Goal: Communication & Community: Answer question/provide support

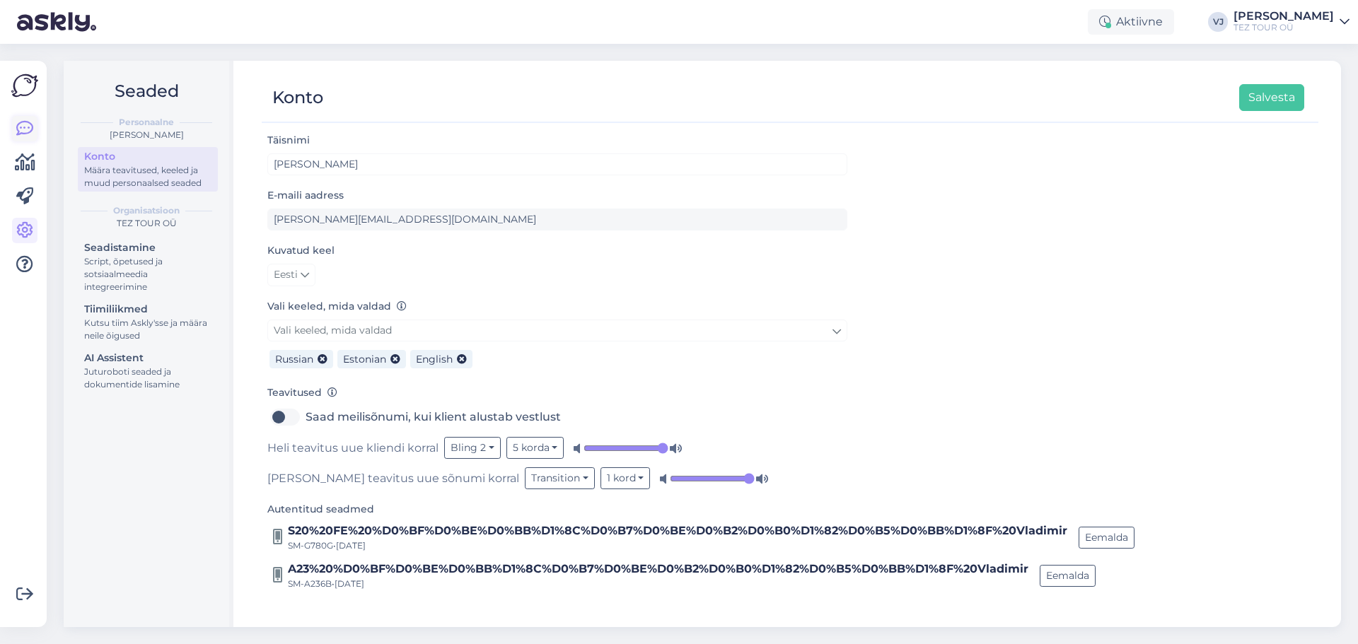
click at [13, 122] on link at bounding box center [24, 128] width 25 height 25
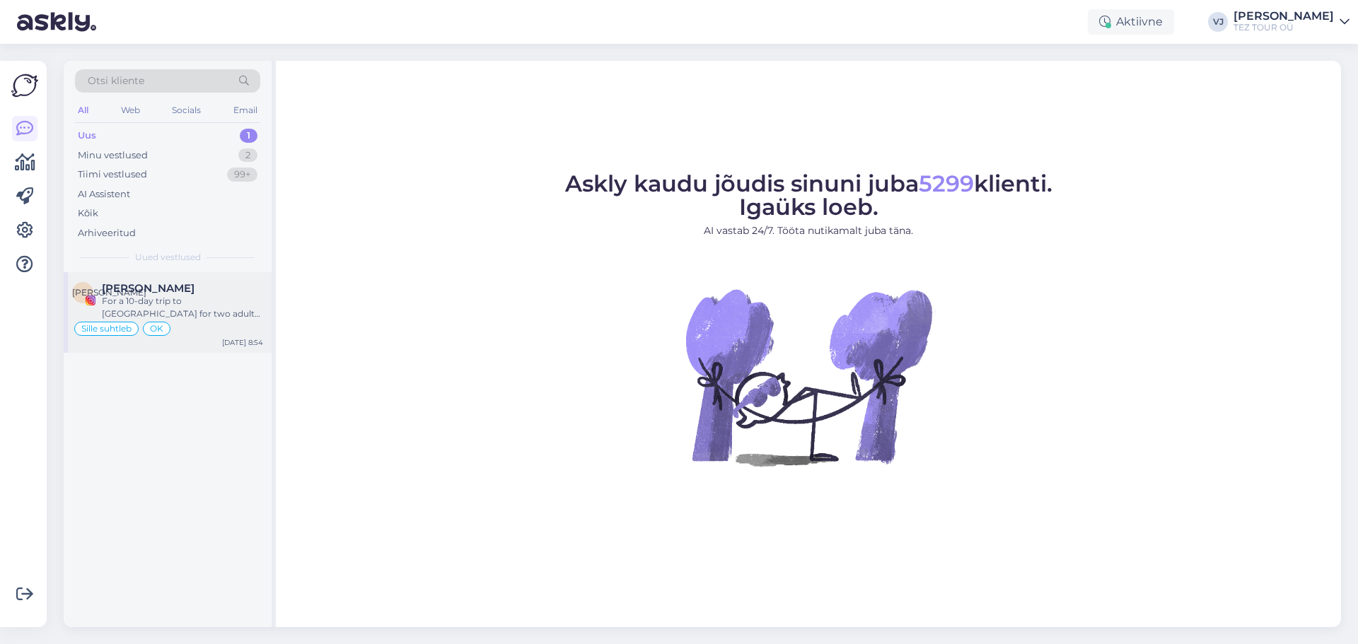
click at [165, 294] on span "[PERSON_NAME]" at bounding box center [148, 288] width 93 height 13
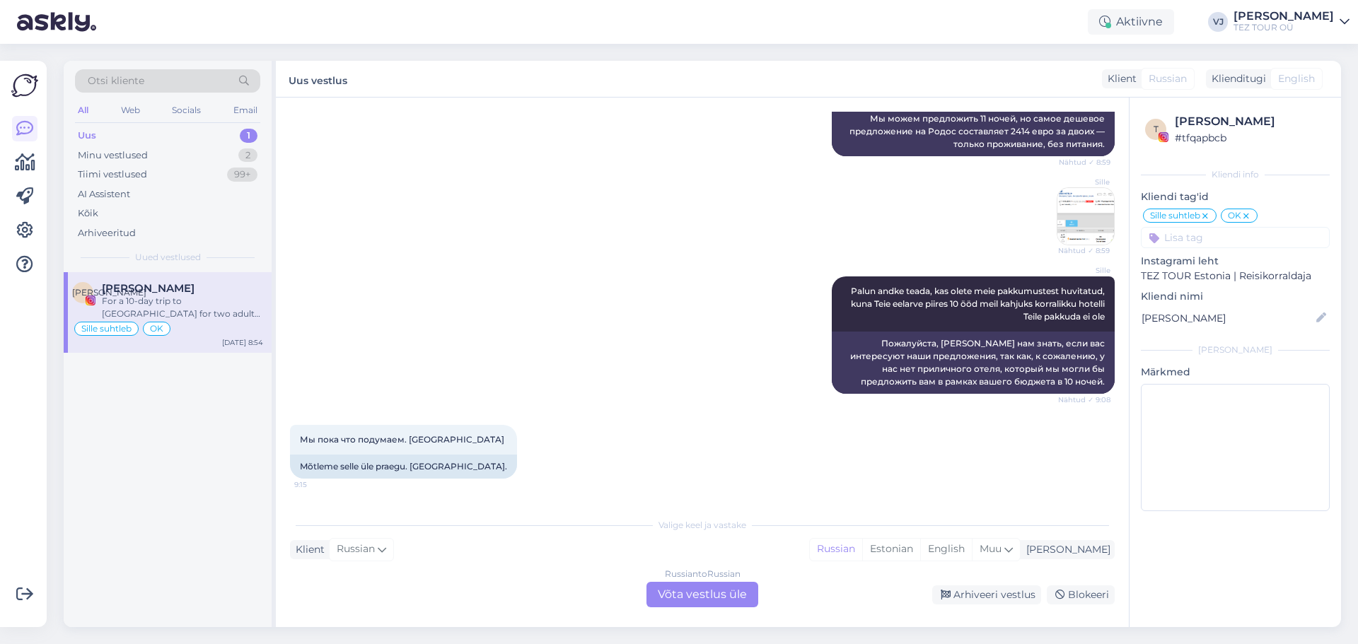
scroll to position [2249, 0]
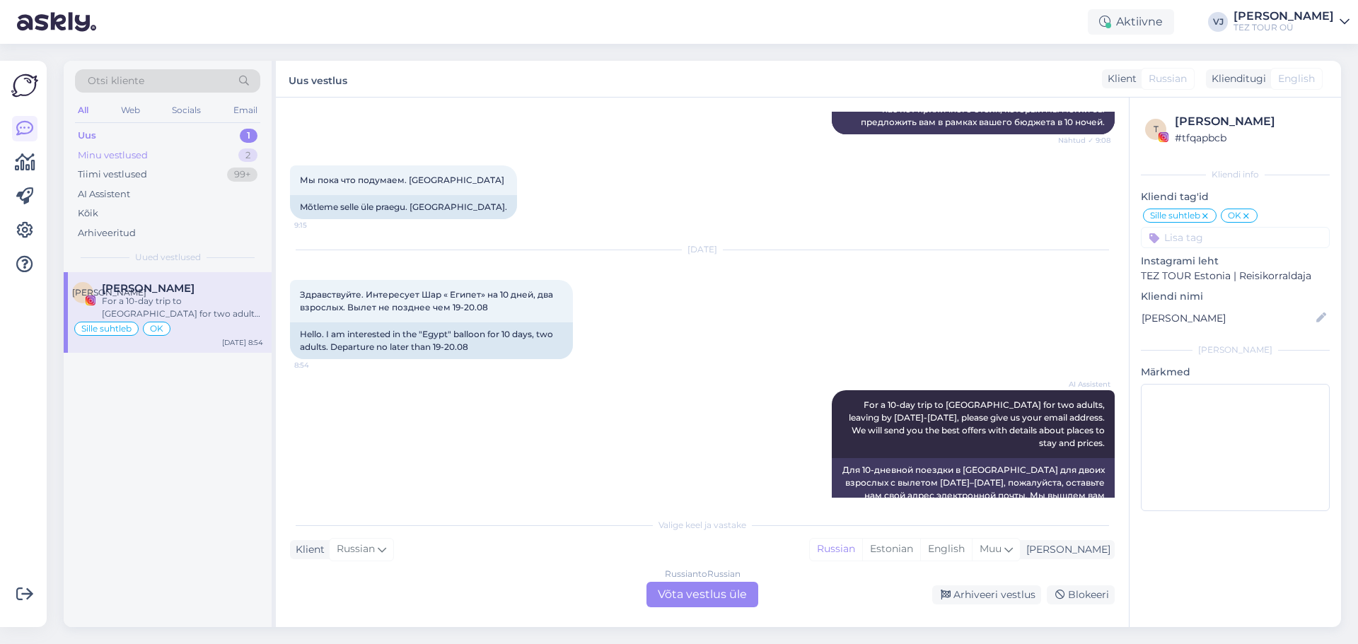
click at [95, 155] on div "Minu vestlused" at bounding box center [113, 156] width 70 height 14
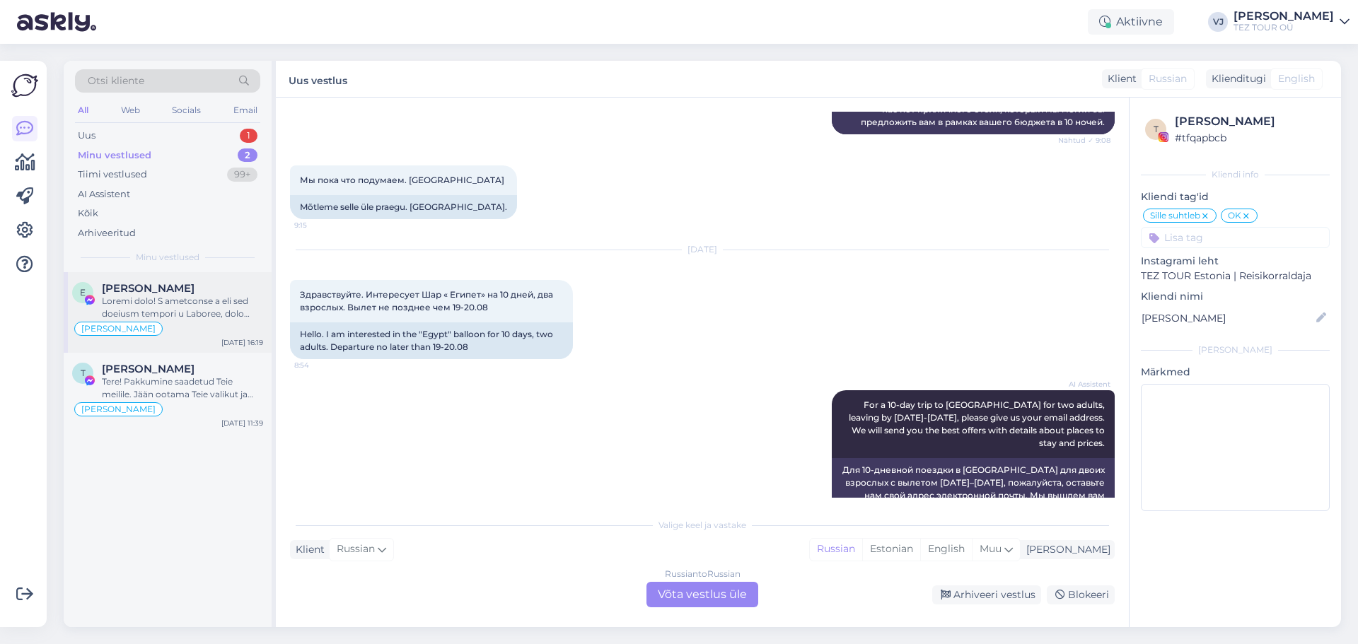
click at [178, 301] on div at bounding box center [182, 307] width 161 height 25
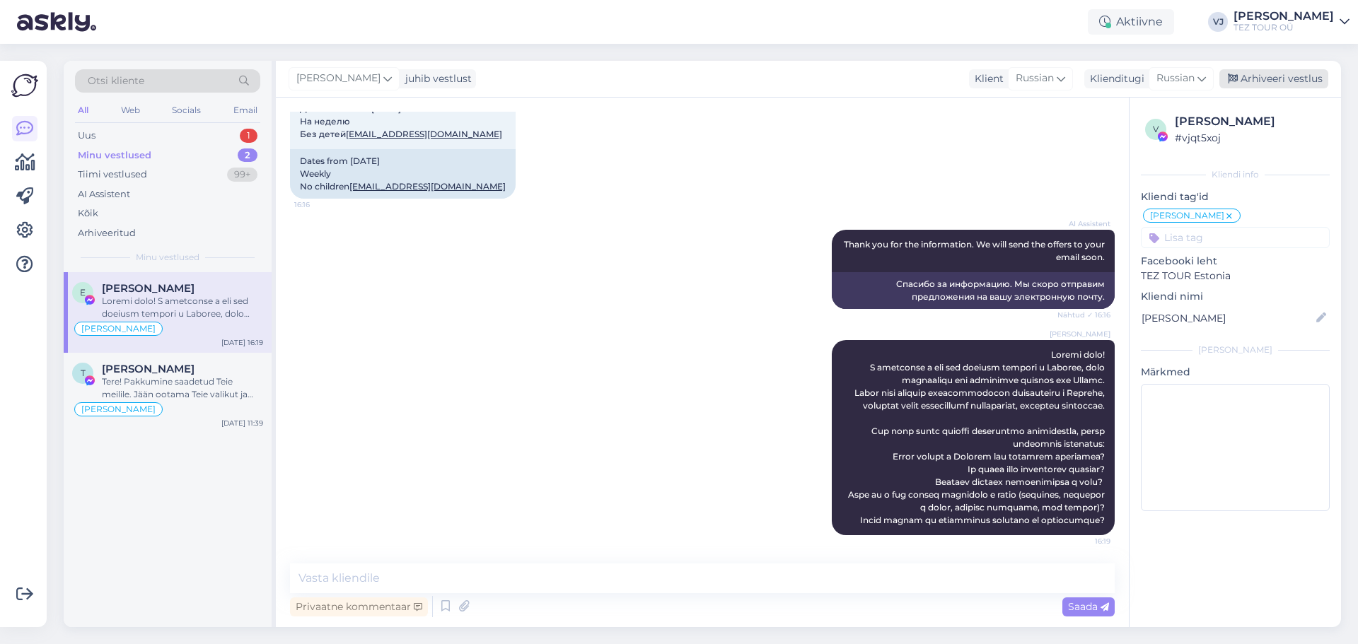
click at [1270, 78] on div "Arhiveeri vestlus" at bounding box center [1273, 78] width 109 height 19
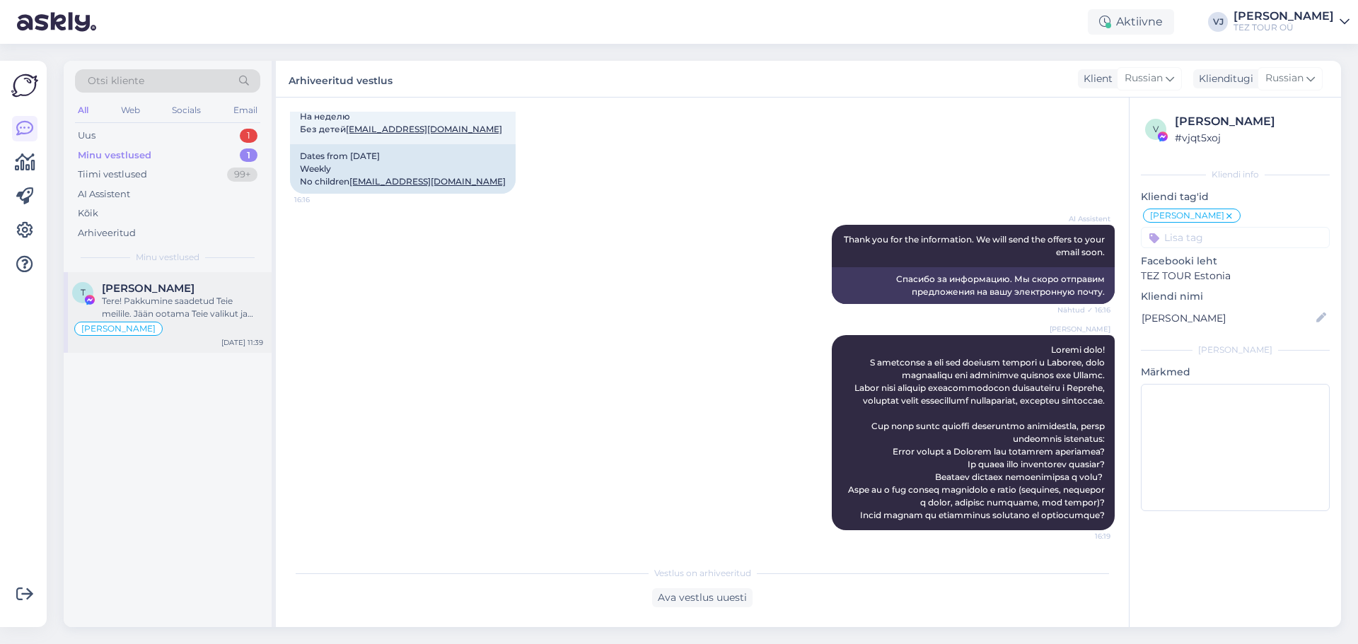
click at [174, 327] on div "Vladimir Suhtleb" at bounding box center [167, 328] width 191 height 17
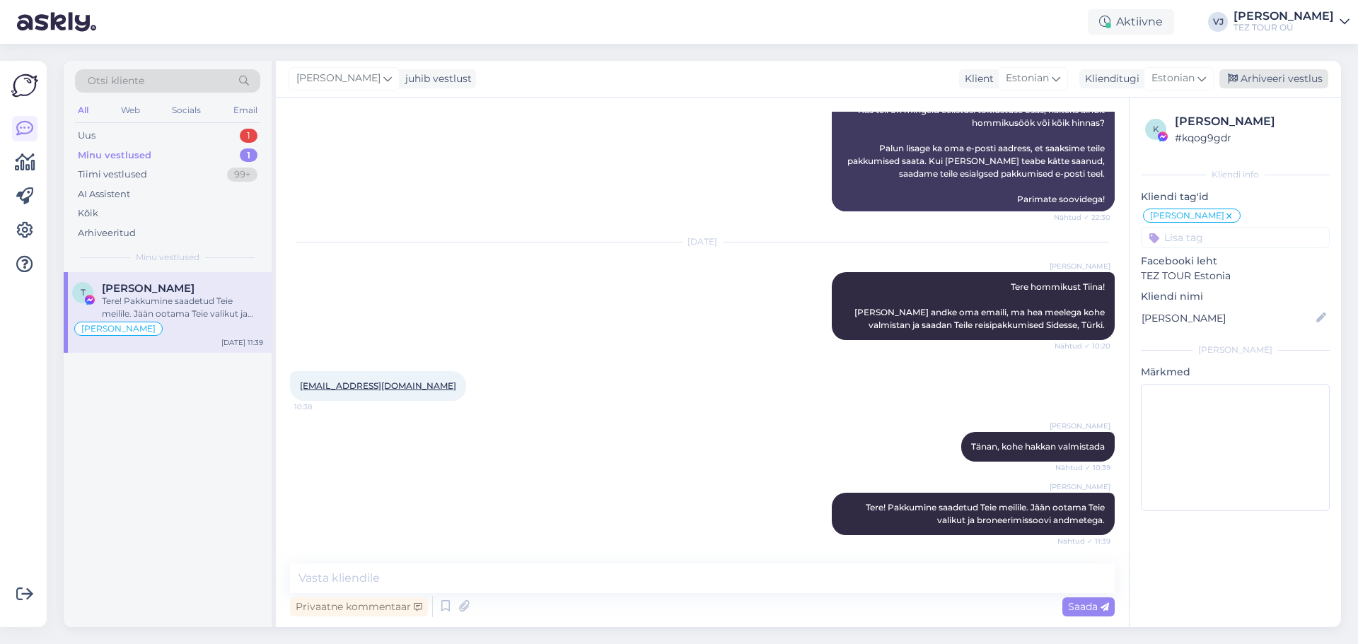
click at [1252, 77] on div "Arhiveeri vestlus" at bounding box center [1273, 78] width 109 height 19
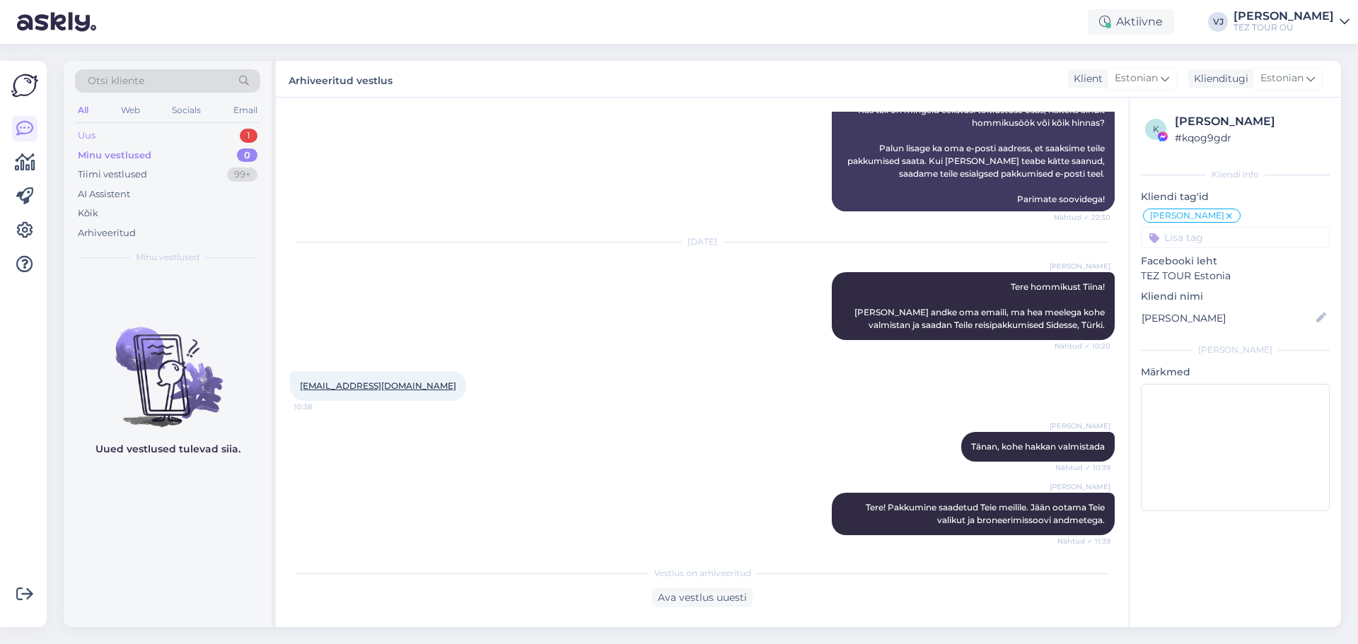
click at [141, 135] on div "Uus 1" at bounding box center [167, 136] width 185 height 20
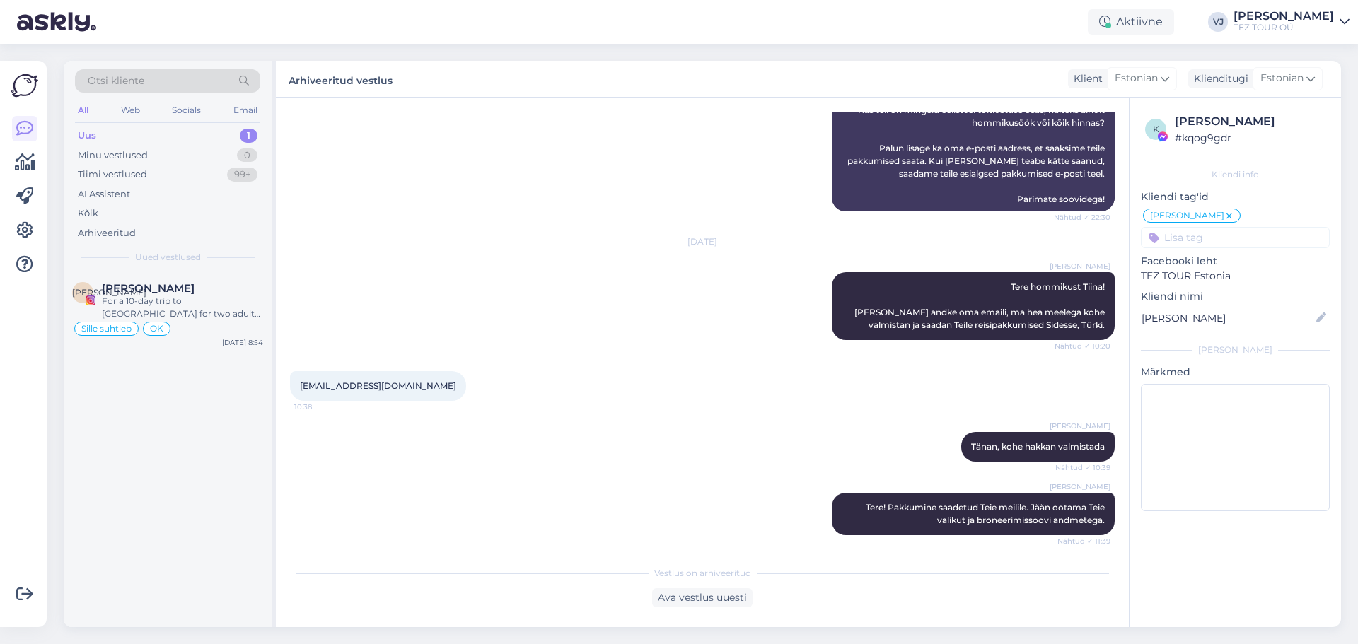
click at [185, 370] on div "Я Яна Роздорожня For a 10-day trip to Egypt for two adults, leaving by August 1…" at bounding box center [168, 449] width 208 height 355
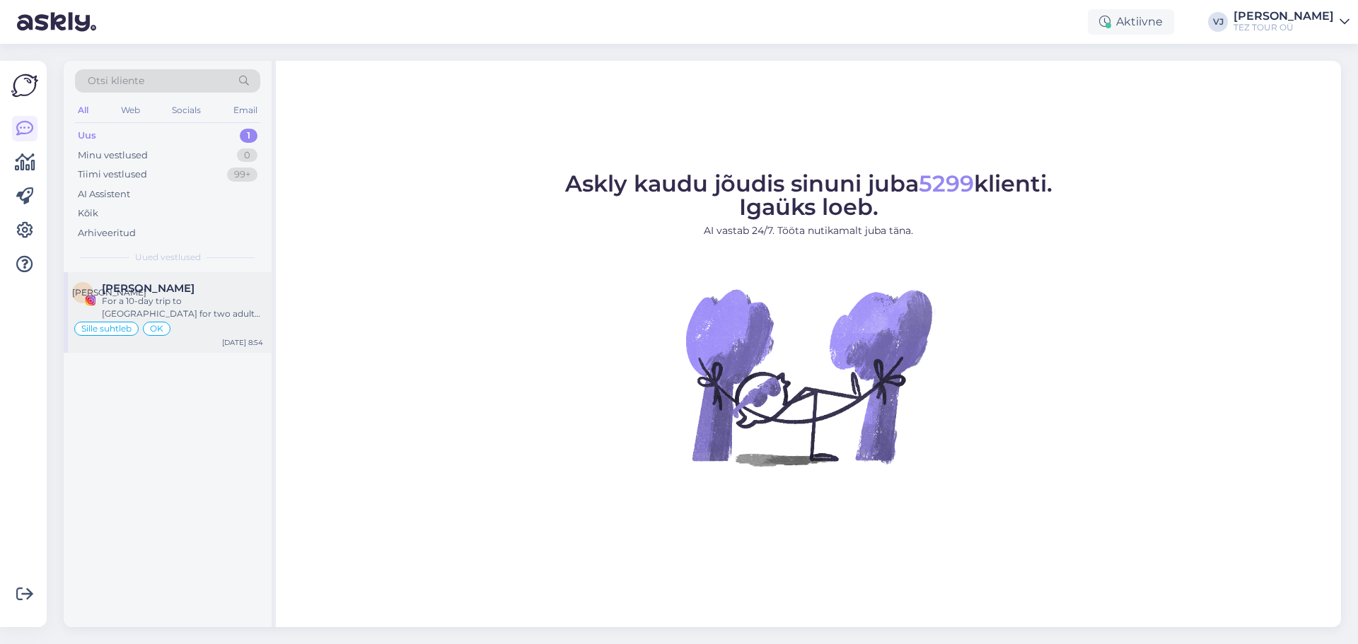
click at [186, 294] on span "[PERSON_NAME]" at bounding box center [148, 288] width 93 height 13
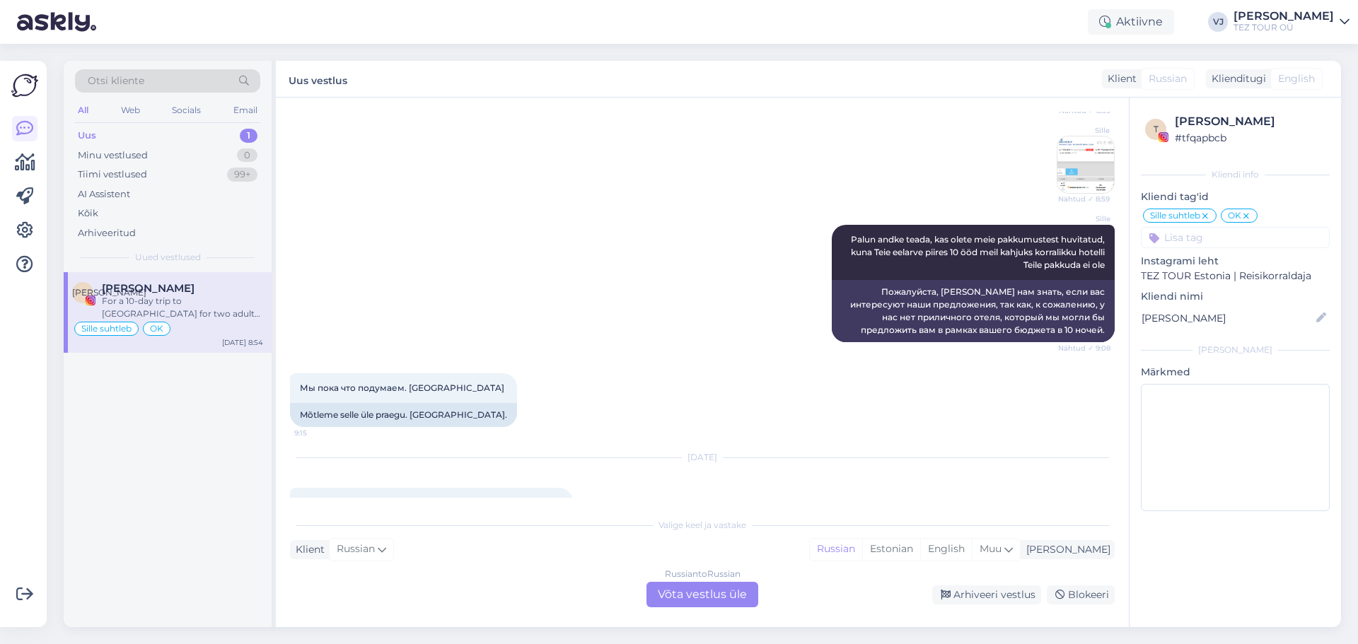
scroll to position [2249, 0]
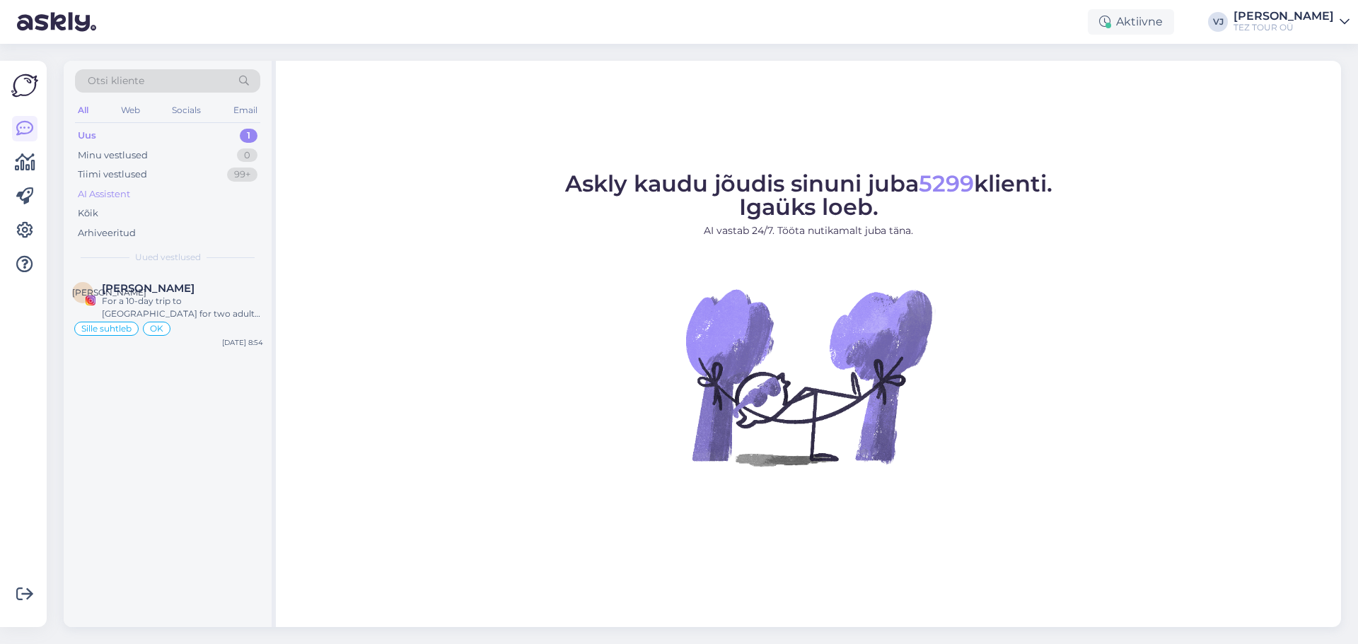
click at [137, 190] on div "AI Assistent" at bounding box center [167, 195] width 185 height 20
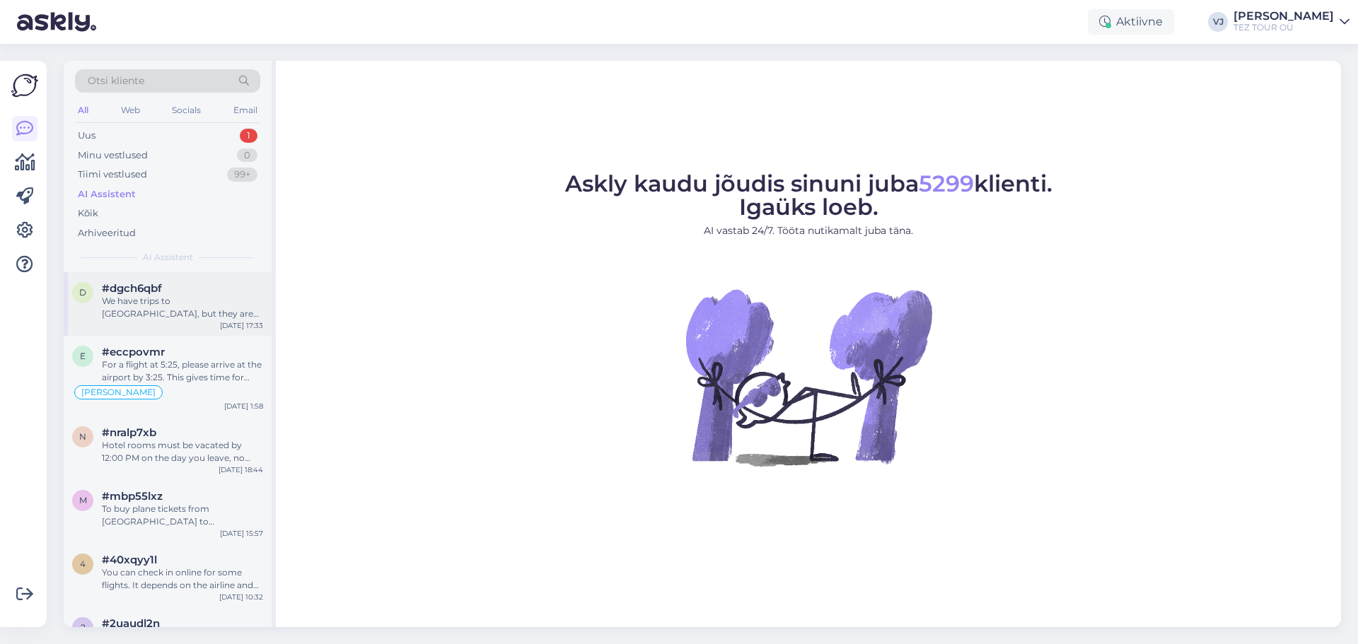
drag, startPoint x: 185, startPoint y: 311, endPoint x: 211, endPoint y: 313, distance: 27.0
click at [185, 311] on div "We have trips to Tenerife, but they are only available as part of a package tou…" at bounding box center [182, 307] width 161 height 25
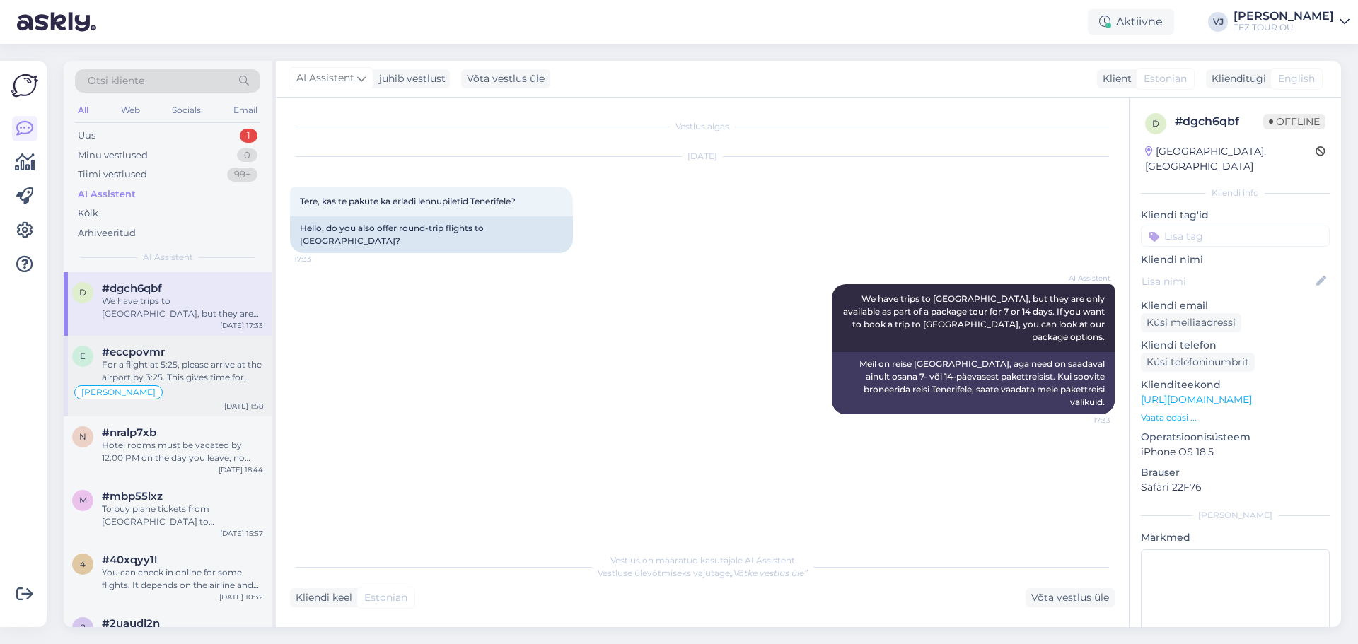
click at [167, 364] on div "For a flight at 5:25, please arrive at the airport by 3:25. This gives time for…" at bounding box center [182, 371] width 161 height 25
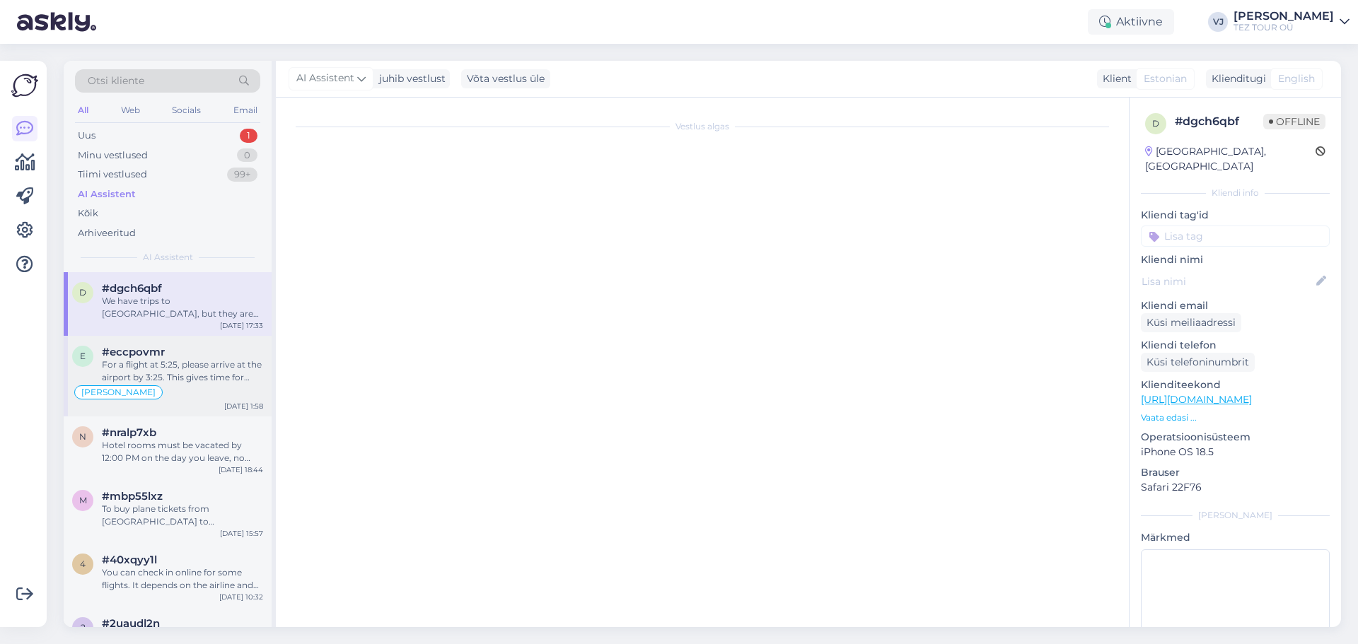
scroll to position [2026, 0]
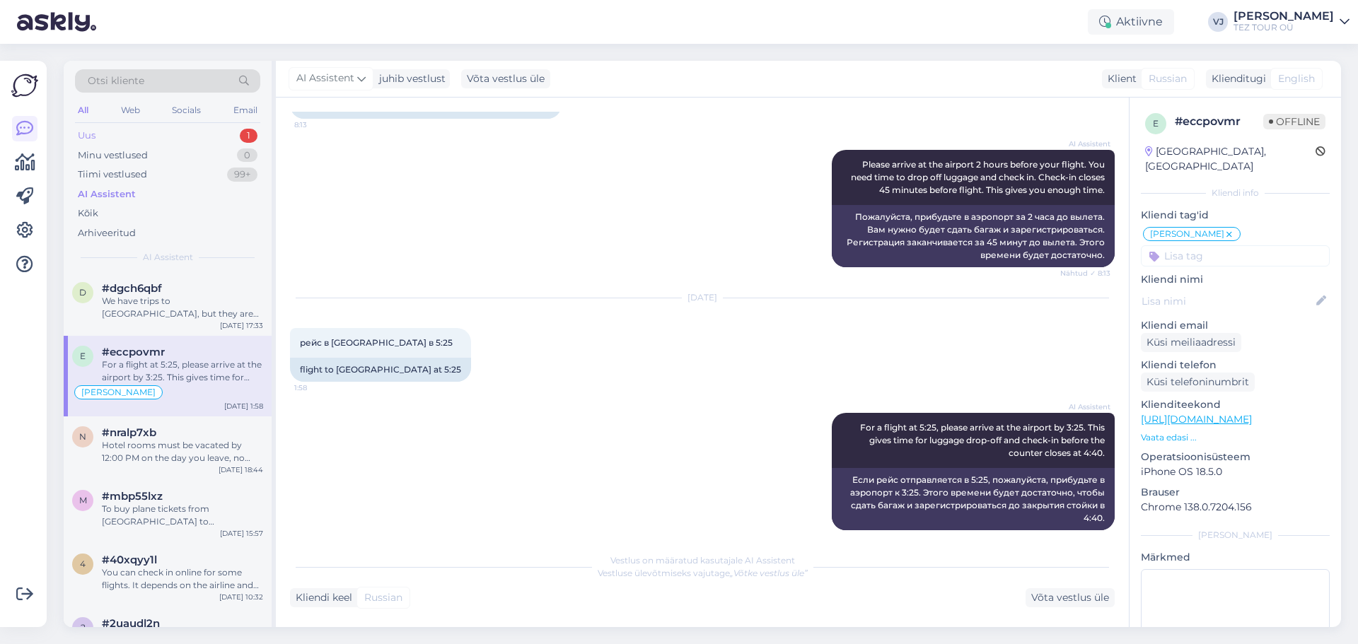
click at [138, 128] on div "Uus 1" at bounding box center [167, 136] width 185 height 20
